Goal: Information Seeking & Learning: Learn about a topic

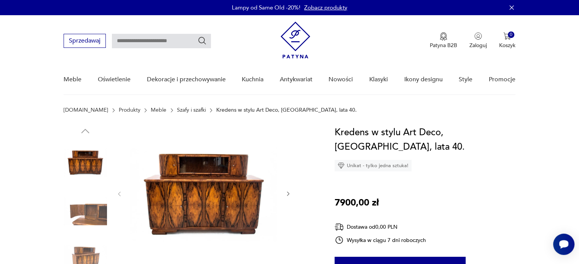
click at [100, 218] on img at bounding box center [85, 210] width 43 height 43
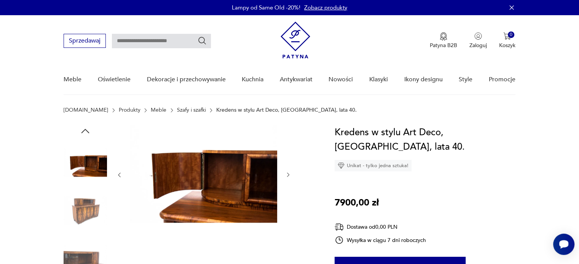
click at [289, 174] on icon "button" at bounding box center [288, 175] width 6 height 6
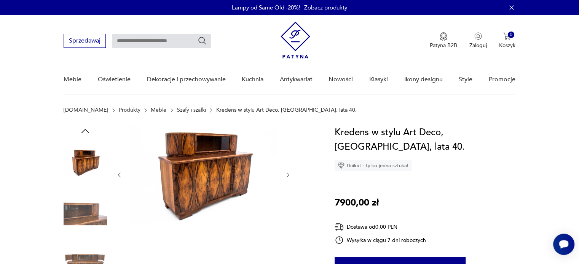
click at [289, 174] on icon "button" at bounding box center [288, 175] width 6 height 6
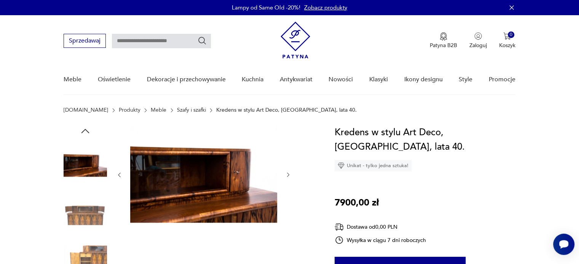
click at [289, 174] on icon "button" at bounding box center [288, 175] width 6 height 6
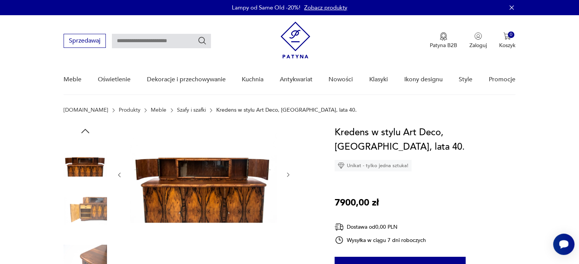
click at [289, 174] on icon "button" at bounding box center [288, 175] width 6 height 6
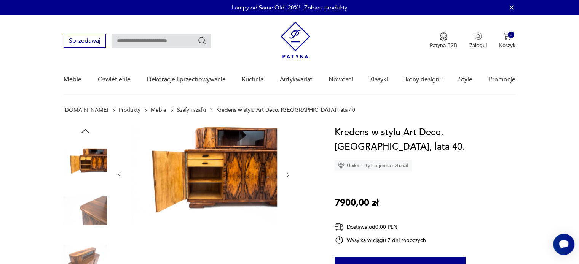
click at [289, 174] on icon "button" at bounding box center [288, 175] width 6 height 6
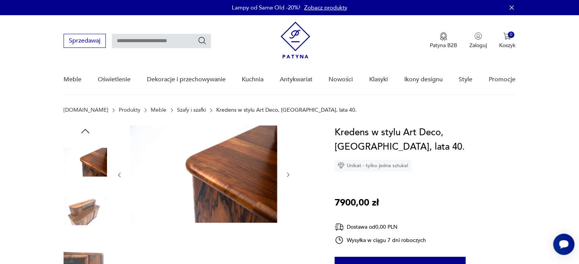
click at [289, 174] on icon "button" at bounding box center [288, 175] width 6 height 6
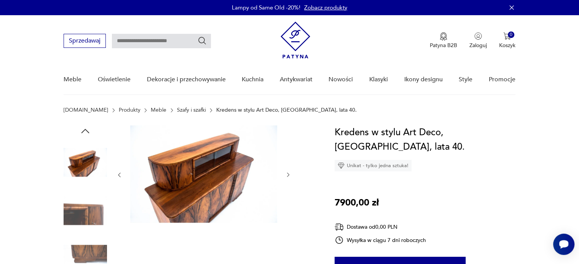
click at [289, 174] on icon "button" at bounding box center [288, 175] width 6 height 6
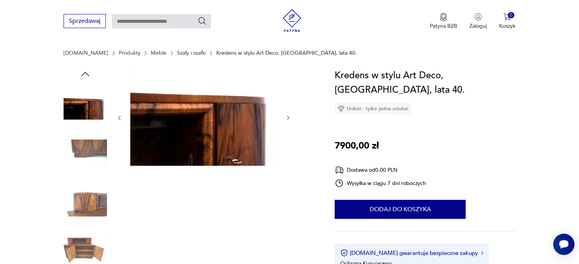
scroll to position [152, 0]
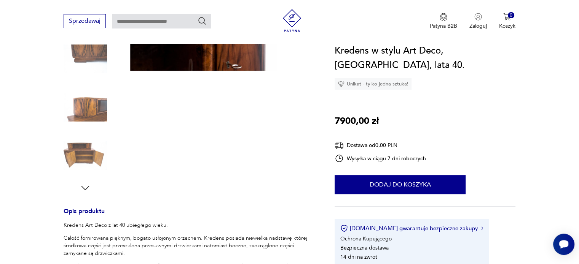
click at [76, 161] on img at bounding box center [85, 155] width 43 height 43
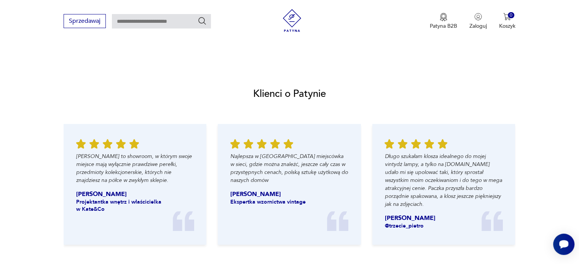
scroll to position [837, 0]
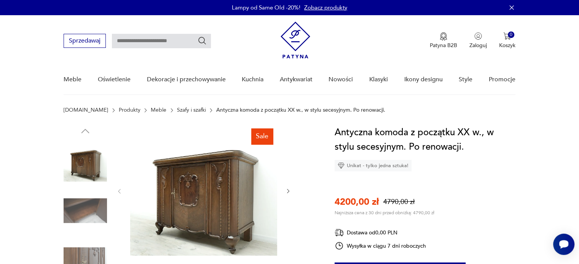
click at [70, 207] on img at bounding box center [85, 210] width 43 height 43
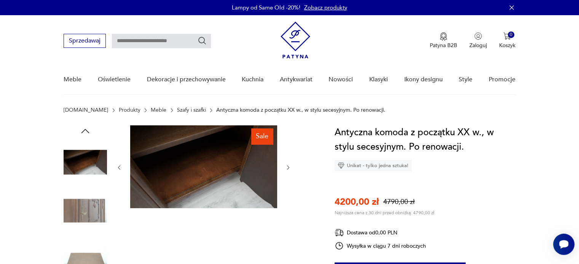
click at [78, 162] on img at bounding box center [85, 162] width 43 height 43
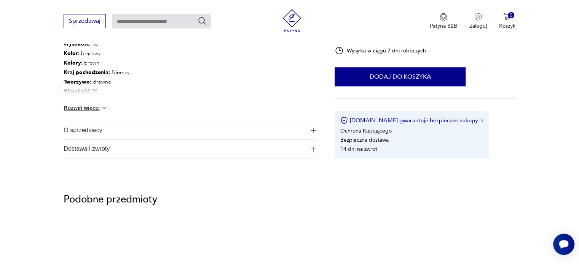
scroll to position [533, 0]
